Goal: Task Accomplishment & Management: Complete application form

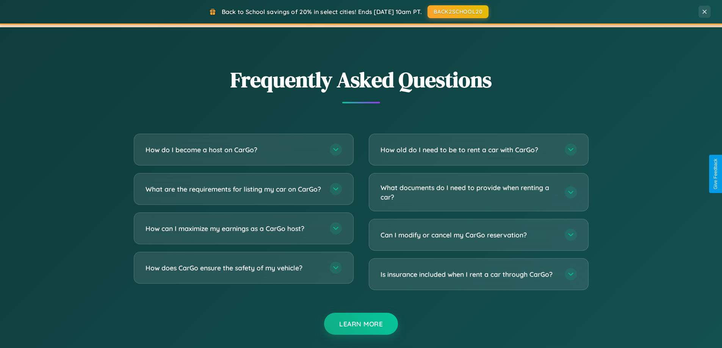
scroll to position [1458, 0]
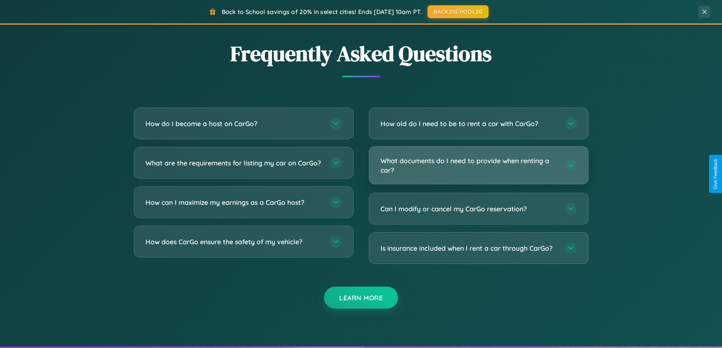
click at [478, 165] on h3 "What documents do I need to provide when renting a car?" at bounding box center [468, 165] width 177 height 19
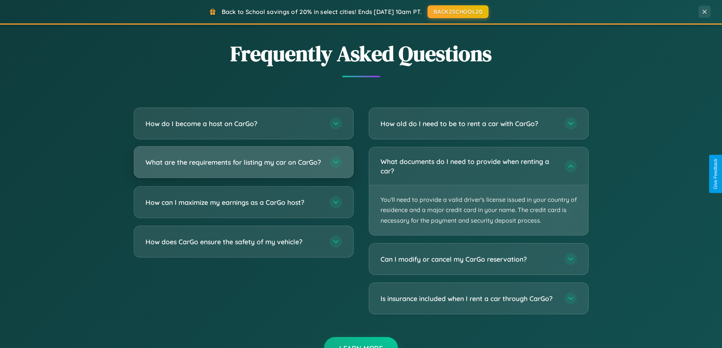
click at [243, 166] on h3 "What are the requirements for listing my car on CarGo?" at bounding box center [234, 162] width 177 height 9
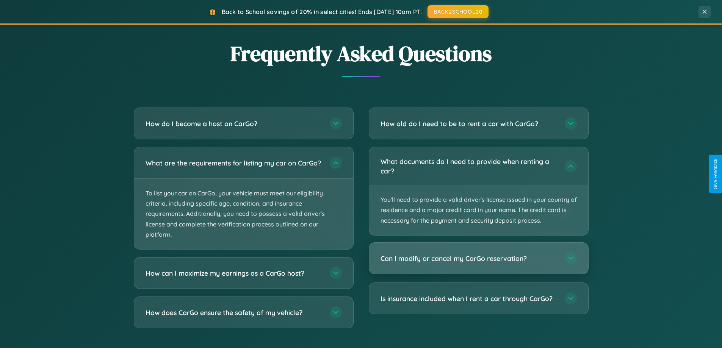
click at [478, 259] on h3 "Can I modify or cancel my CarGo reservation?" at bounding box center [468, 258] width 177 height 9
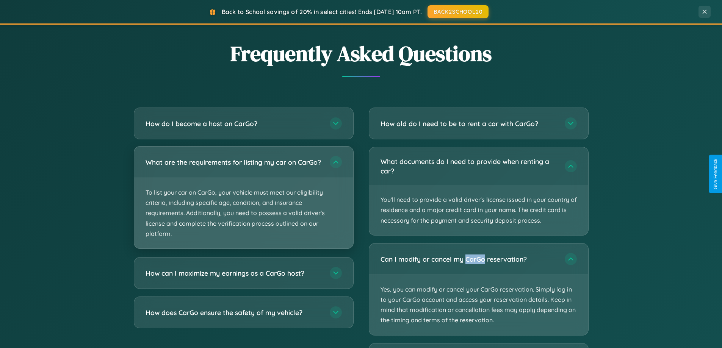
click at [243, 202] on p "To list your car on CarGo, your vehicle must meet our eligibility criteria, inc…" at bounding box center [243, 213] width 219 height 70
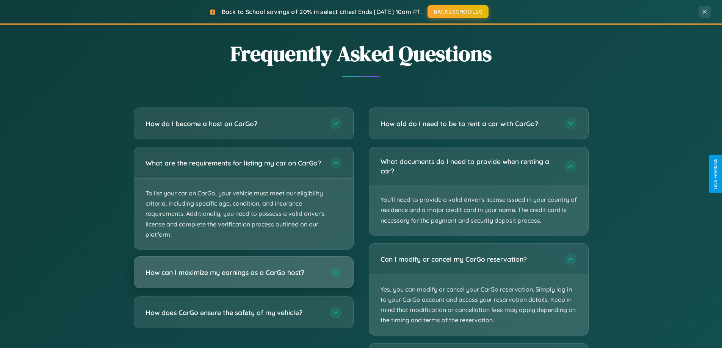
click at [243, 277] on h3 "How can I maximize my earnings as a CarGo host?" at bounding box center [234, 272] width 177 height 9
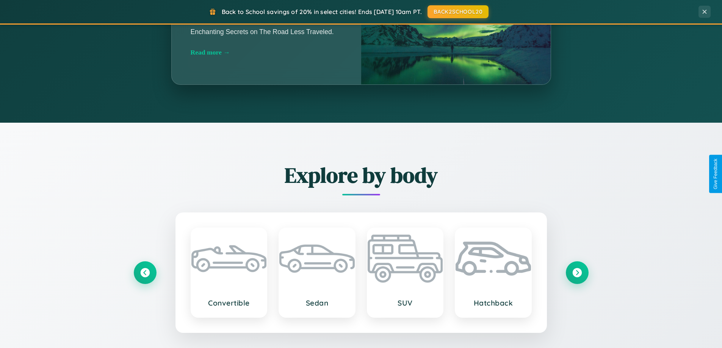
scroll to position [0, 0]
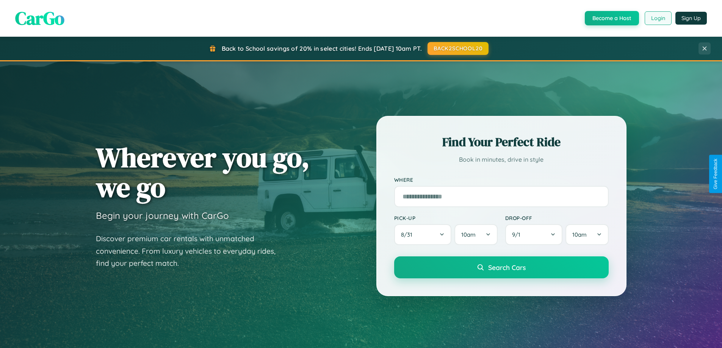
click at [657, 18] on button "Login" at bounding box center [658, 18] width 27 height 14
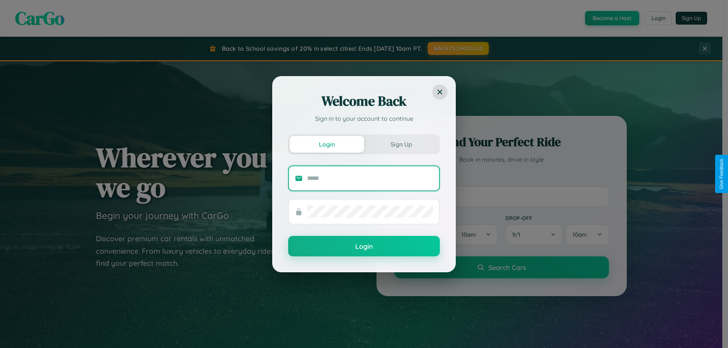
click at [370, 178] on input "text" at bounding box center [370, 178] width 126 height 12
type input "**********"
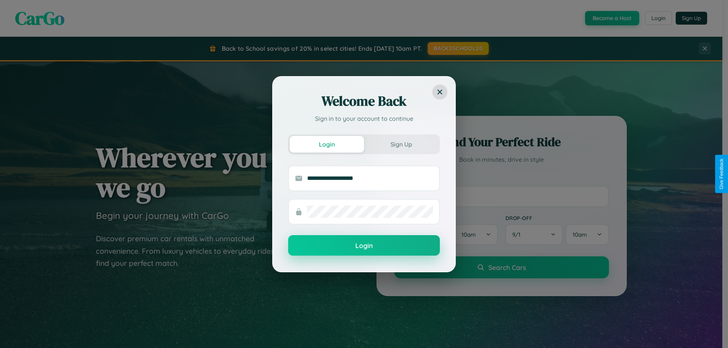
click at [364, 246] on button "Login" at bounding box center [364, 245] width 152 height 20
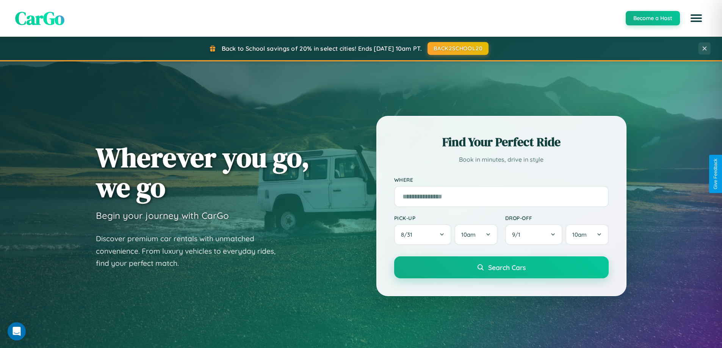
scroll to position [1218, 0]
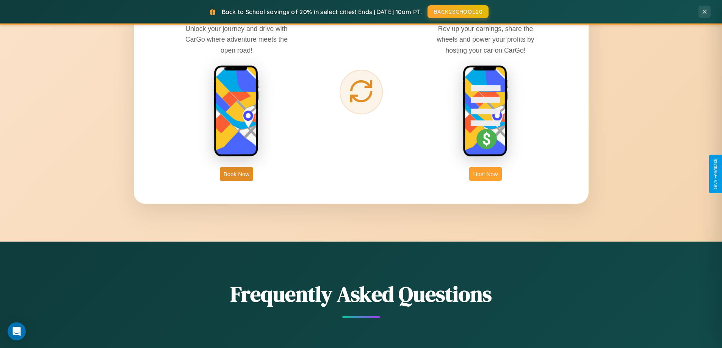
click at [485, 174] on button "Host Now" at bounding box center [485, 174] width 32 height 14
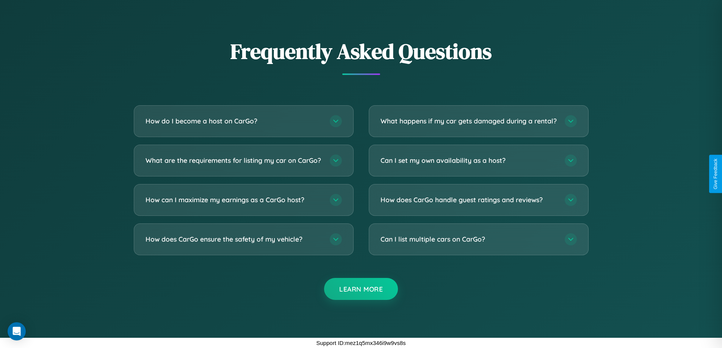
scroll to position [1024, 0]
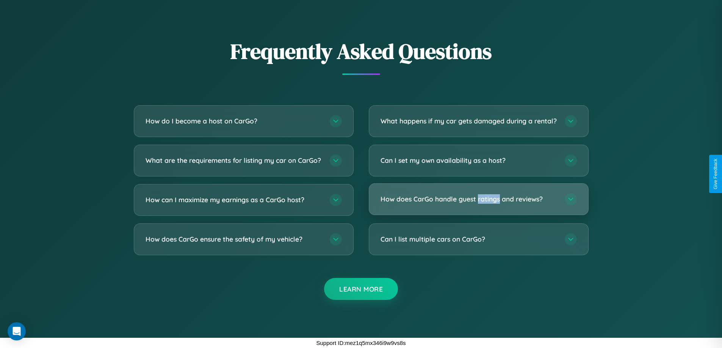
click at [478, 200] on h3 "How does CarGo handle guest ratings and reviews?" at bounding box center [468, 198] width 177 height 9
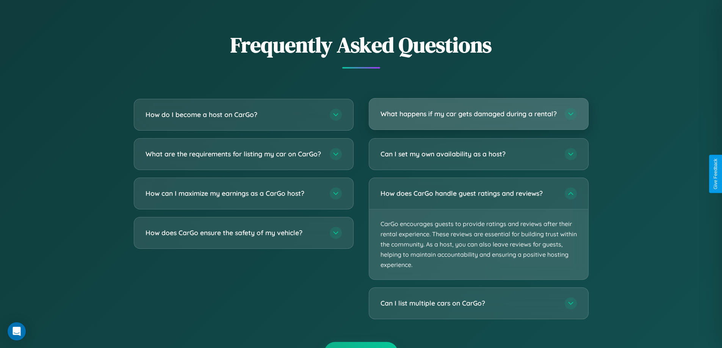
click at [478, 118] on h3 "What happens if my car gets damaged during a rental?" at bounding box center [468, 113] width 177 height 9
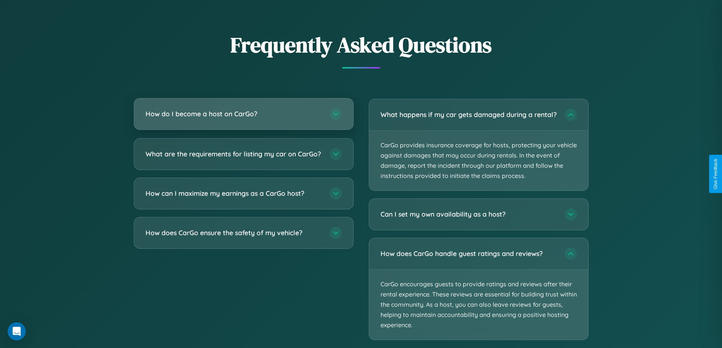
click at [243, 114] on h3 "How do I become a host on CarGo?" at bounding box center [234, 113] width 177 height 9
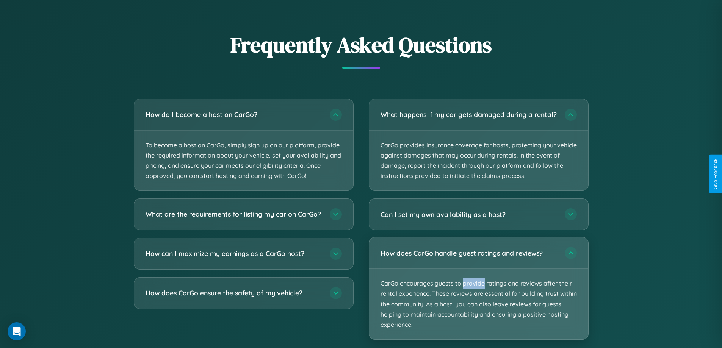
click at [478, 295] on p "CarGo encourages guests to provide ratings and reviews after their rental exper…" at bounding box center [478, 304] width 219 height 70
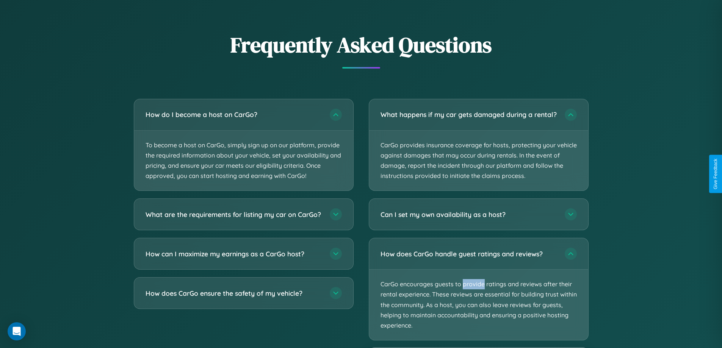
scroll to position [1063, 0]
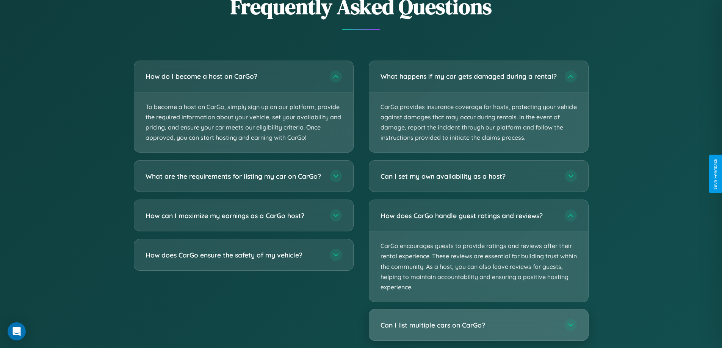
click at [478, 330] on h3 "Can I list multiple cars on CarGo?" at bounding box center [468, 325] width 177 height 9
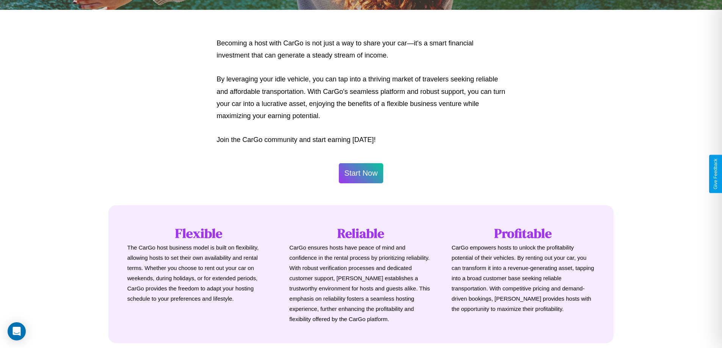
scroll to position [366, 0]
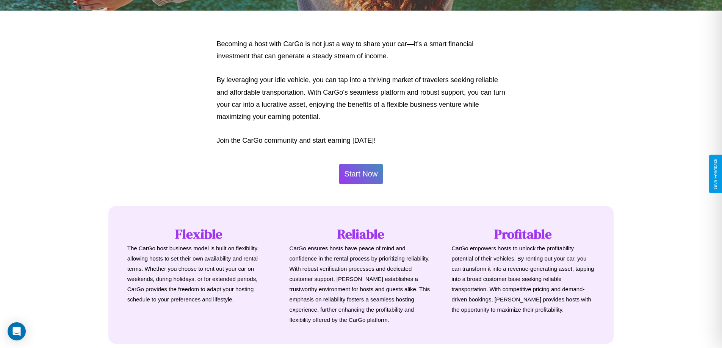
click at [361, 174] on button "Start Now" at bounding box center [361, 174] width 45 height 20
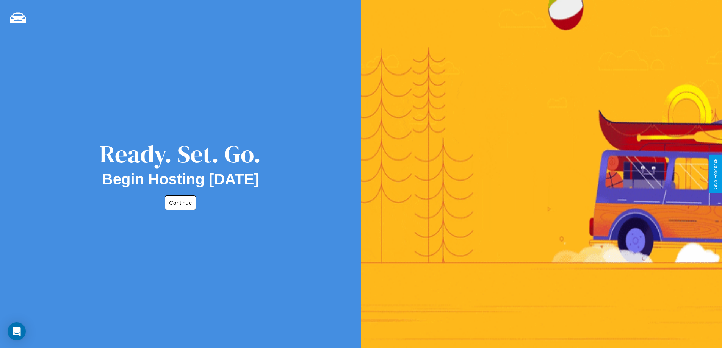
click at [179, 203] on button "Continue" at bounding box center [180, 203] width 31 height 15
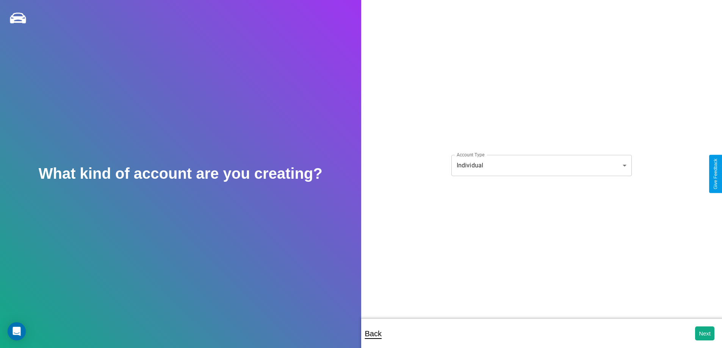
click at [541, 165] on body "**********" at bounding box center [361, 179] width 722 height 358
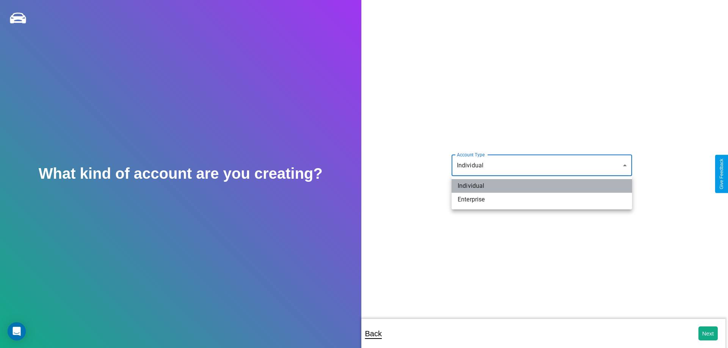
click at [542, 186] on li "Individual" at bounding box center [541, 186] width 180 height 14
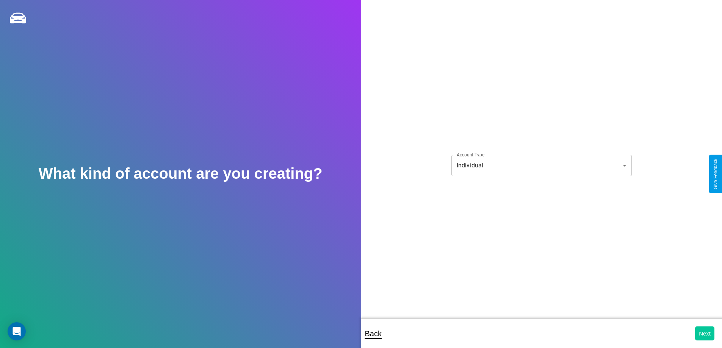
click at [704, 333] on button "Next" at bounding box center [704, 334] width 19 height 14
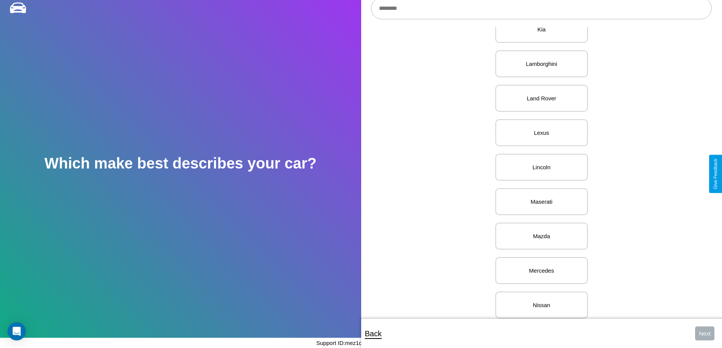
scroll to position [932, 0]
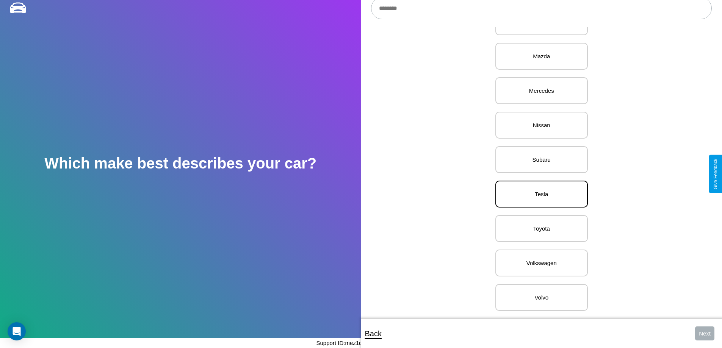
click at [538, 189] on p "Tesla" at bounding box center [542, 194] width 76 height 10
click at [704, 333] on button "Next" at bounding box center [704, 334] width 19 height 14
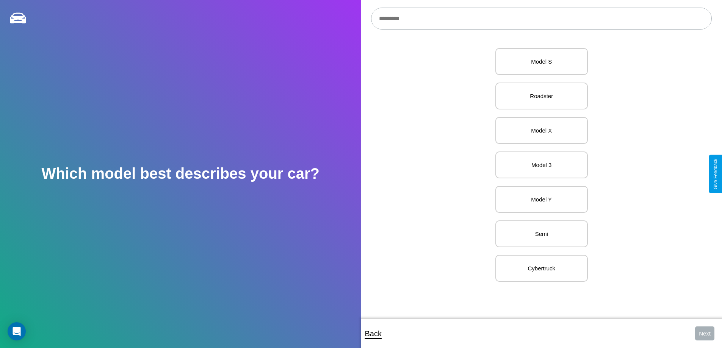
click at [541, 19] on input "text" at bounding box center [541, 19] width 341 height 22
type input "*******"
click at [538, 62] on p "Model 3" at bounding box center [542, 61] width 76 height 10
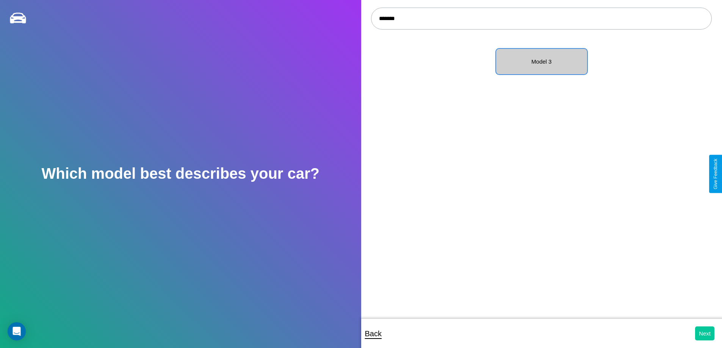
click at [704, 333] on button "Next" at bounding box center [704, 334] width 19 height 14
select select "*****"
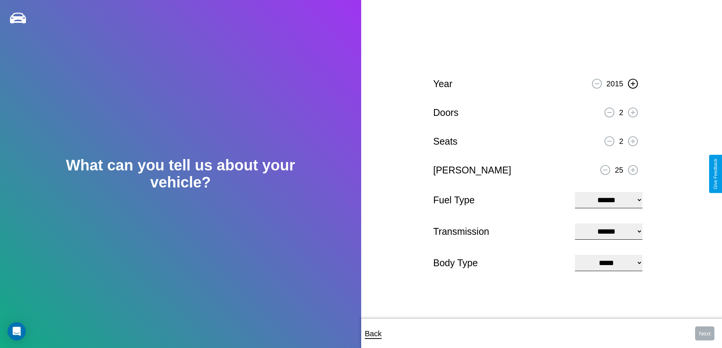
click at [632, 83] on icon at bounding box center [633, 83] width 4 height 4
click at [632, 169] on icon at bounding box center [633, 170] width 4 height 4
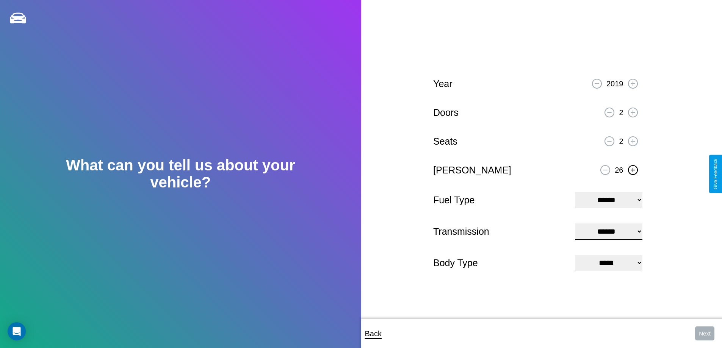
click at [632, 169] on icon at bounding box center [633, 170] width 4 height 4
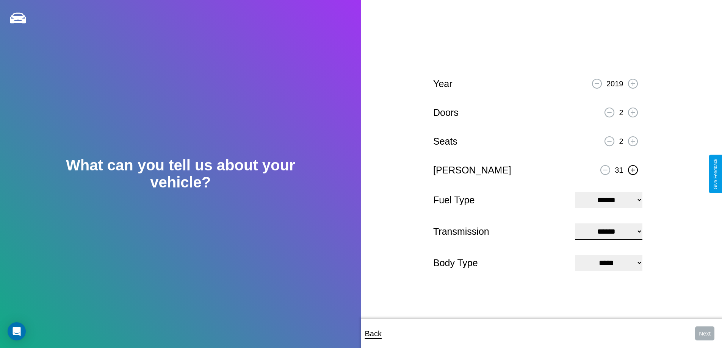
click at [608, 199] on select "**********" at bounding box center [608, 200] width 67 height 16
select select "******"
click at [608, 232] on select "****** ********* ******" at bounding box center [608, 232] width 67 height 16
select select "*********"
click at [608, 264] on select "**********" at bounding box center [608, 263] width 67 height 16
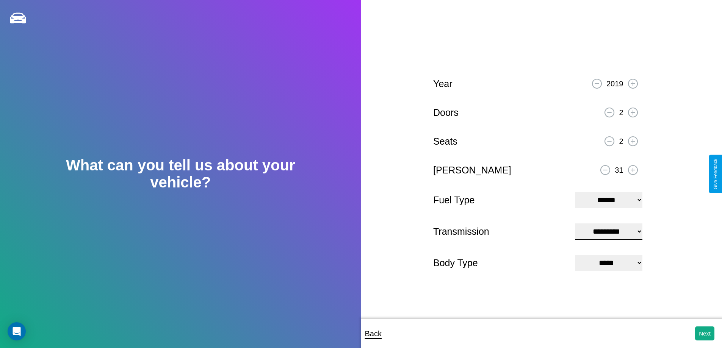
select select "**********"
click at [704, 333] on button "Next" at bounding box center [704, 334] width 19 height 14
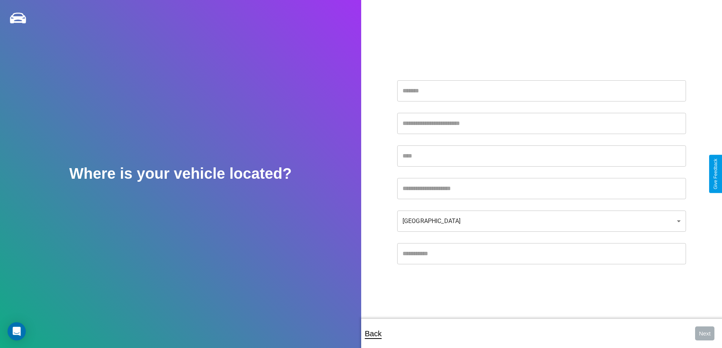
click at [541, 91] on input "text" at bounding box center [541, 90] width 289 height 21
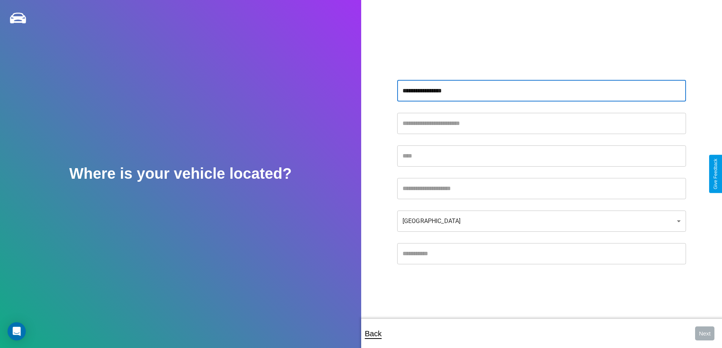
type input "**********"
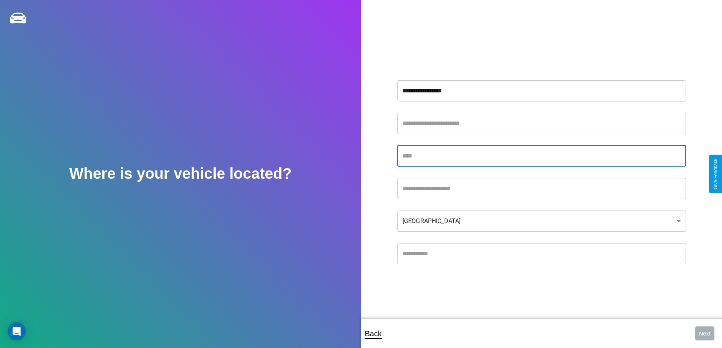
click at [541, 156] on input "text" at bounding box center [541, 156] width 289 height 21
type input "******"
click at [541, 188] on input "text" at bounding box center [541, 188] width 289 height 21
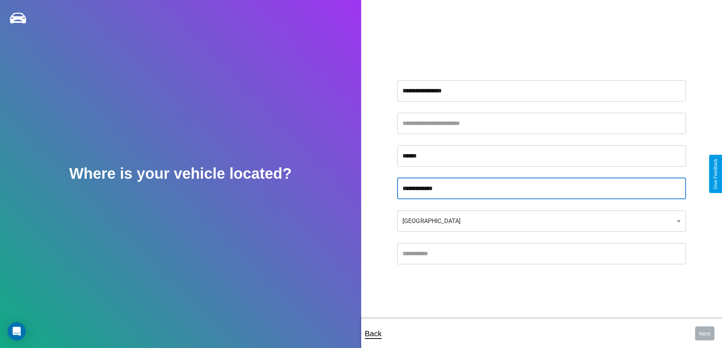
type input "**********"
click at [541, 254] on input "text" at bounding box center [541, 253] width 289 height 21
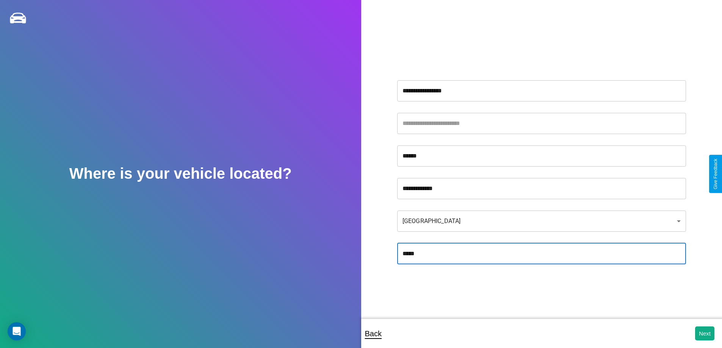
type input "*****"
click at [541, 221] on body "**********" at bounding box center [361, 179] width 722 height 358
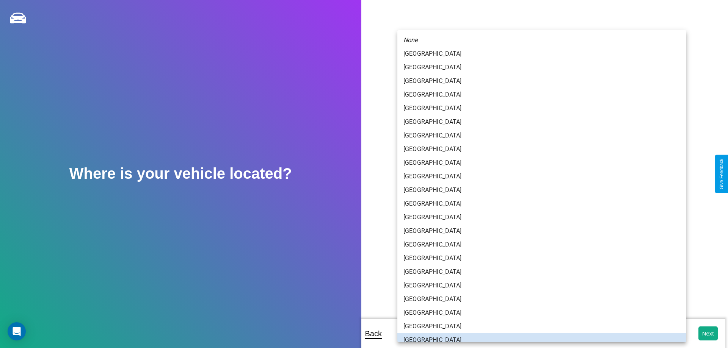
scroll to position [5, 0]
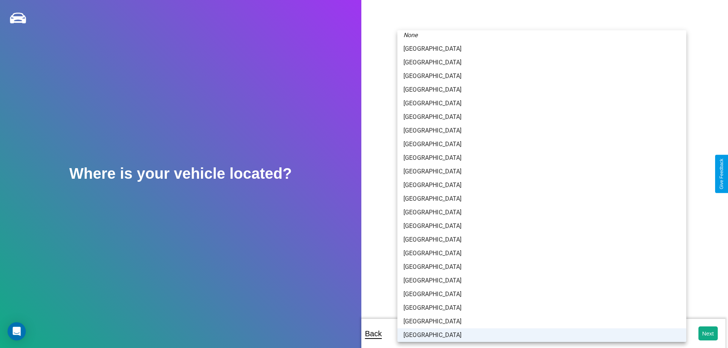
click at [538, 335] on li "[GEOGRAPHIC_DATA]" at bounding box center [541, 336] width 289 height 14
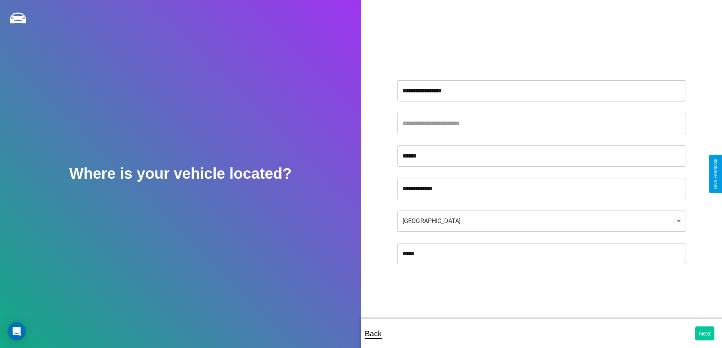
click at [704, 333] on button "Next" at bounding box center [704, 334] width 19 height 14
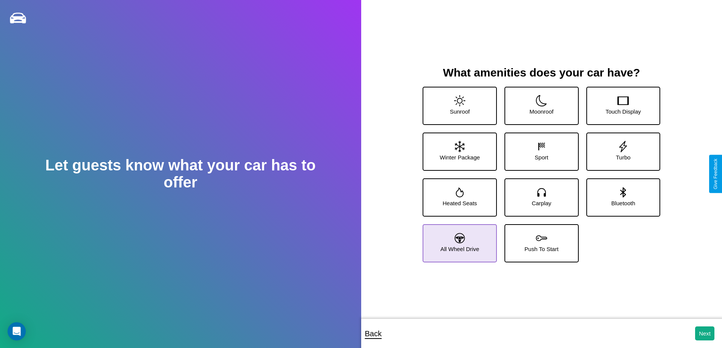
click at [459, 240] on icon at bounding box center [460, 238] width 10 height 10
click at [538, 103] on icon at bounding box center [541, 100] width 11 height 11
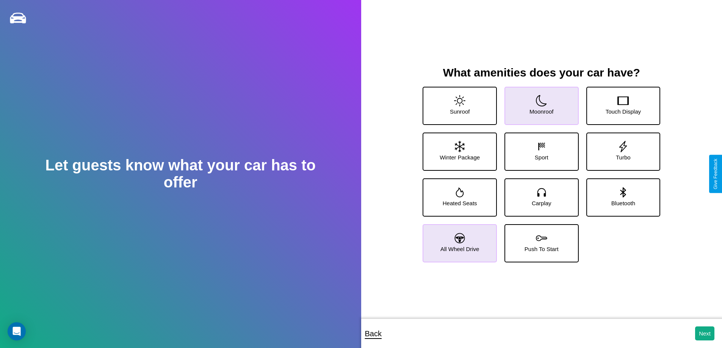
click at [538, 103] on icon at bounding box center [541, 100] width 11 height 11
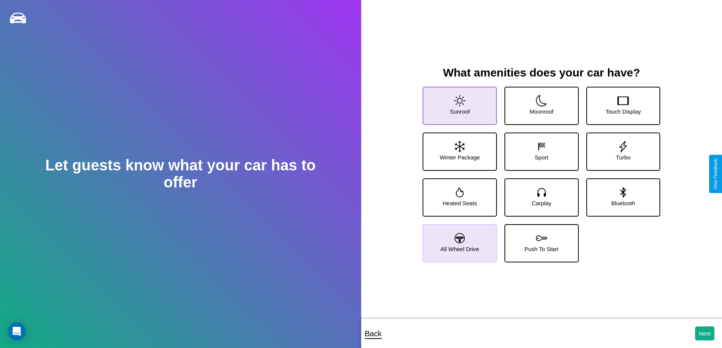
click at [459, 103] on icon at bounding box center [459, 100] width 11 height 11
click at [618, 149] on icon at bounding box center [622, 146] width 11 height 11
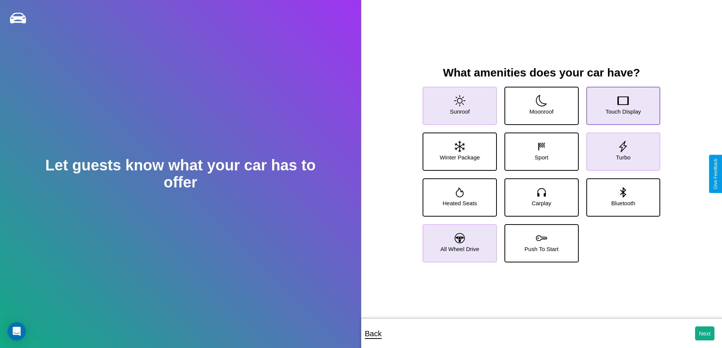
click at [618, 103] on icon at bounding box center [622, 100] width 11 height 11
click at [538, 194] on icon at bounding box center [541, 192] width 11 height 11
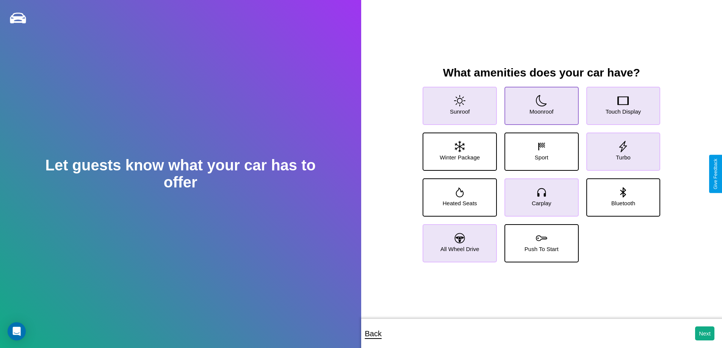
click at [538, 103] on icon at bounding box center [541, 100] width 11 height 11
click at [459, 103] on icon at bounding box center [459, 100] width 11 height 11
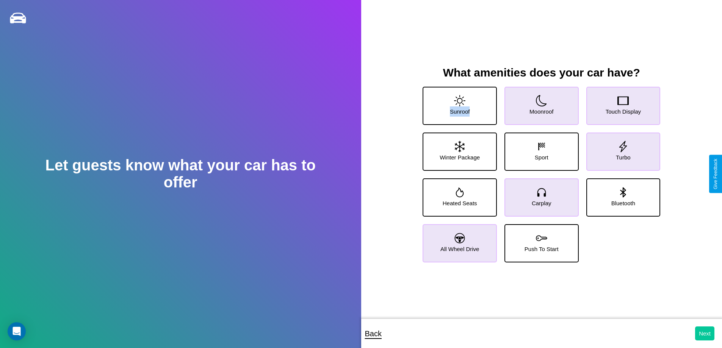
click at [704, 333] on button "Next" at bounding box center [704, 334] width 19 height 14
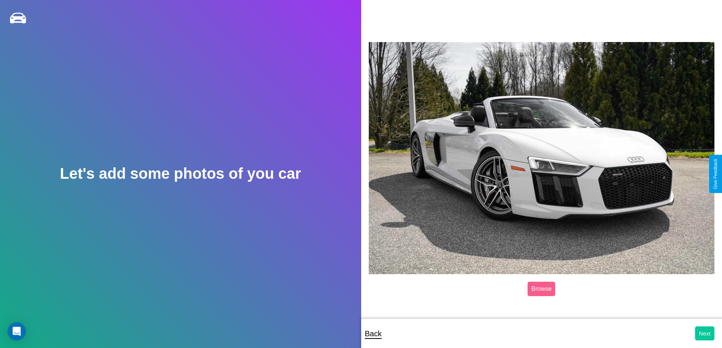
click at [704, 333] on button "Next" at bounding box center [704, 334] width 19 height 14
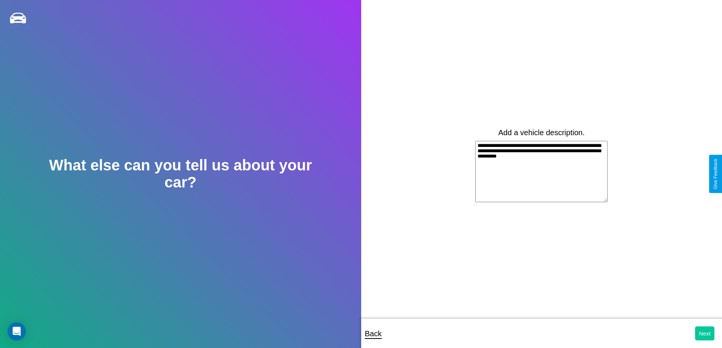
type textarea "**********"
click at [704, 333] on button "Next" at bounding box center [704, 334] width 19 height 14
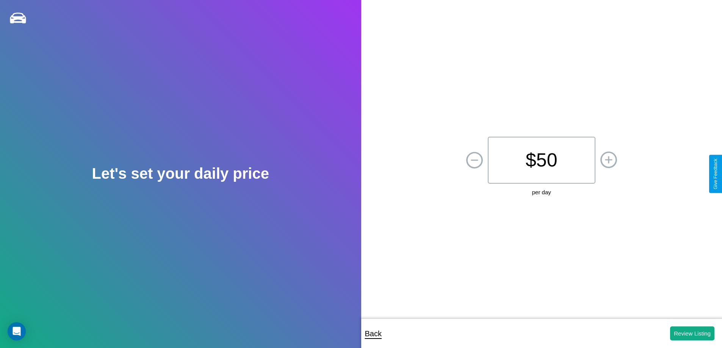
click at [541, 160] on p "$ 50" at bounding box center [542, 160] width 108 height 47
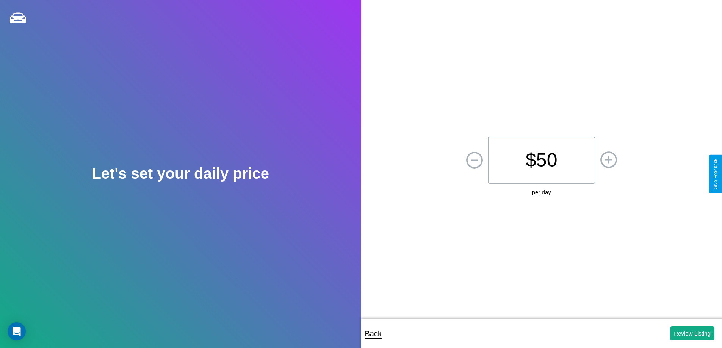
click at [541, 160] on p "$ 50" at bounding box center [542, 160] width 108 height 47
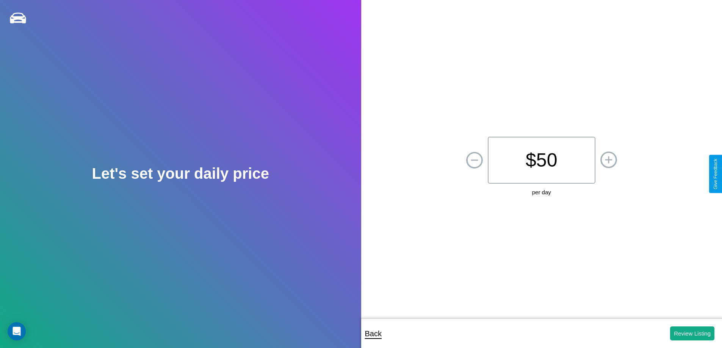
click at [541, 160] on p "$ 50" at bounding box center [542, 160] width 108 height 47
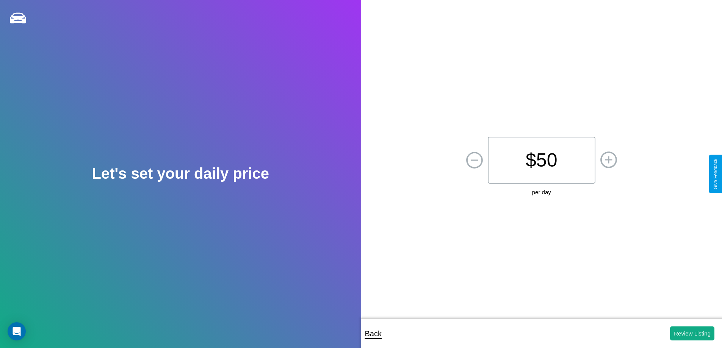
click at [541, 160] on p "$ 50" at bounding box center [542, 160] width 108 height 47
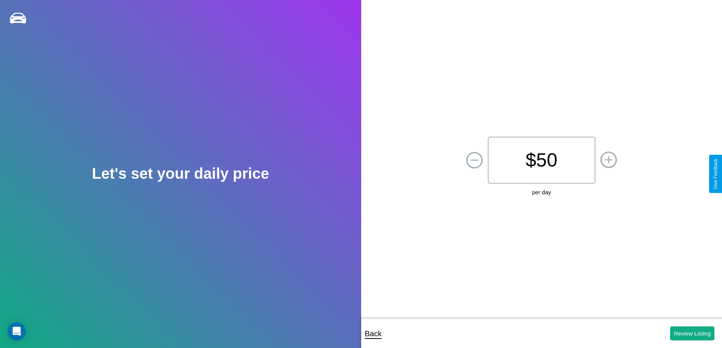
click at [541, 160] on p "$ 50" at bounding box center [542, 160] width 108 height 47
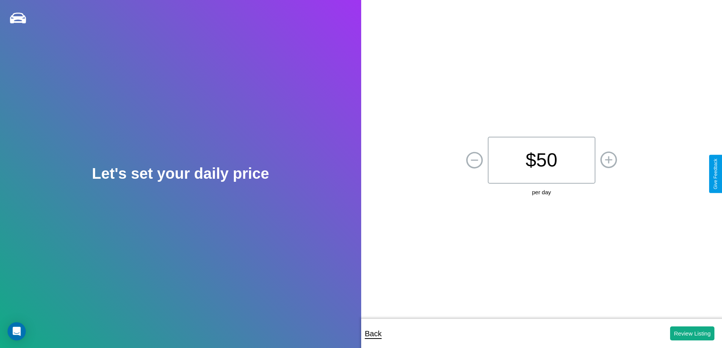
click at [608, 160] on icon at bounding box center [608, 159] width 7 height 7
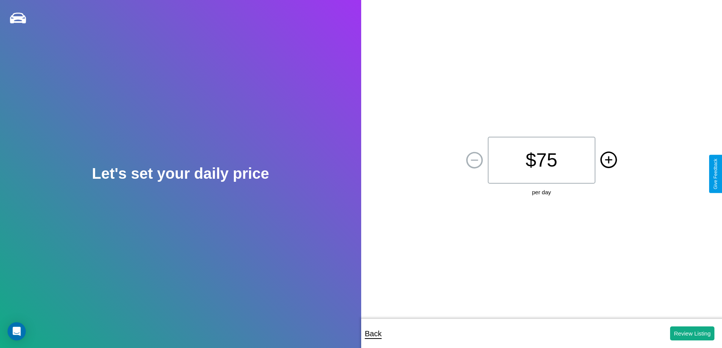
click at [608, 160] on icon at bounding box center [608, 159] width 7 height 7
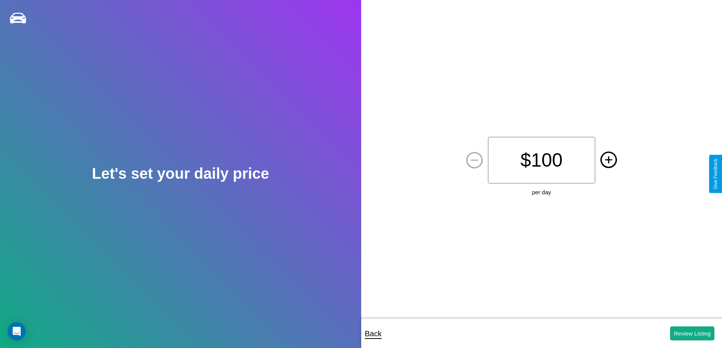
click at [608, 160] on icon at bounding box center [608, 159] width 7 height 7
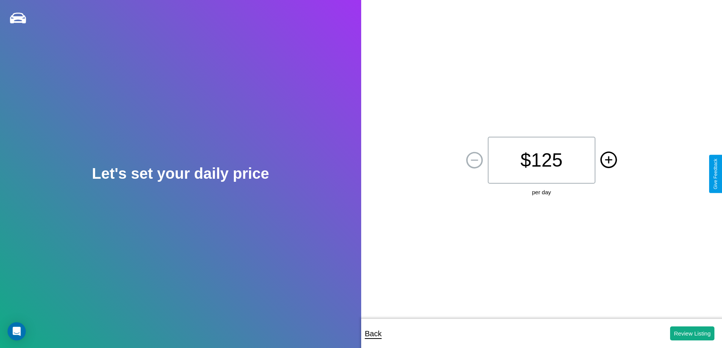
click at [608, 160] on icon at bounding box center [608, 159] width 7 height 7
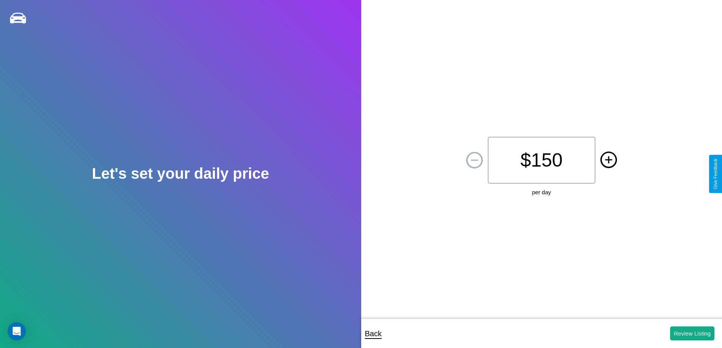
click at [608, 160] on icon at bounding box center [608, 159] width 7 height 7
click at [692, 333] on button "Review Listing" at bounding box center [692, 334] width 44 height 14
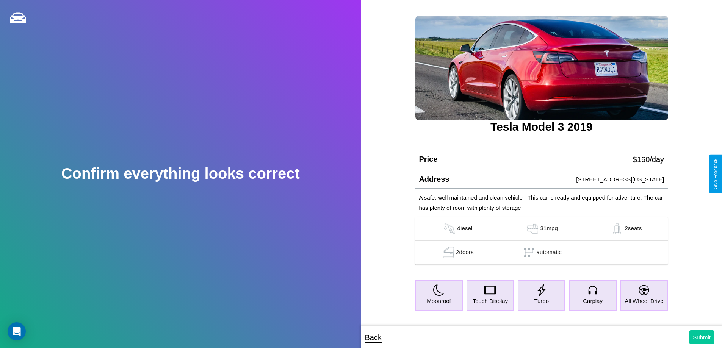
click at [701, 337] on button "Submit" at bounding box center [701, 337] width 25 height 14
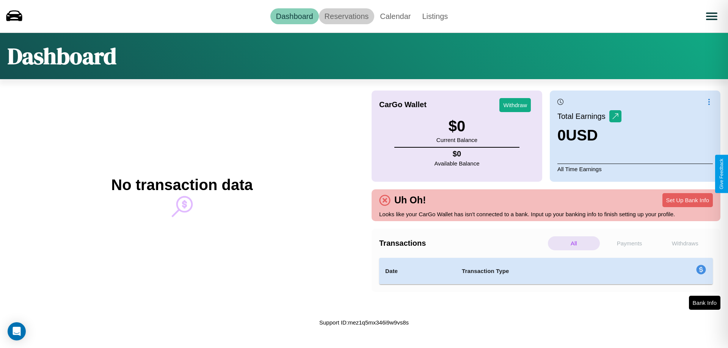
click at [346, 16] on link "Reservations" at bounding box center [347, 16] width 56 height 16
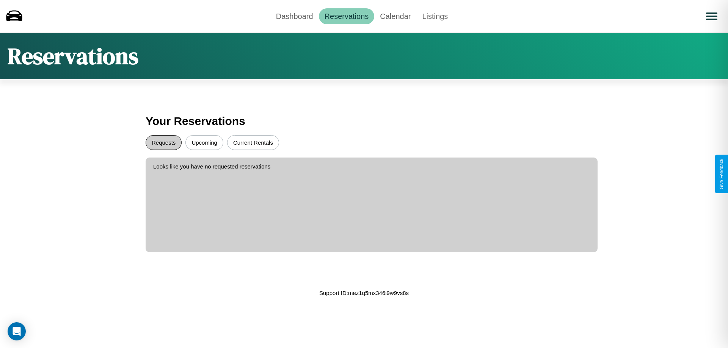
click at [163, 142] on button "Requests" at bounding box center [164, 142] width 36 height 15
click at [253, 142] on button "Current Rentals" at bounding box center [253, 142] width 52 height 15
